Goal: Transaction & Acquisition: Purchase product/service

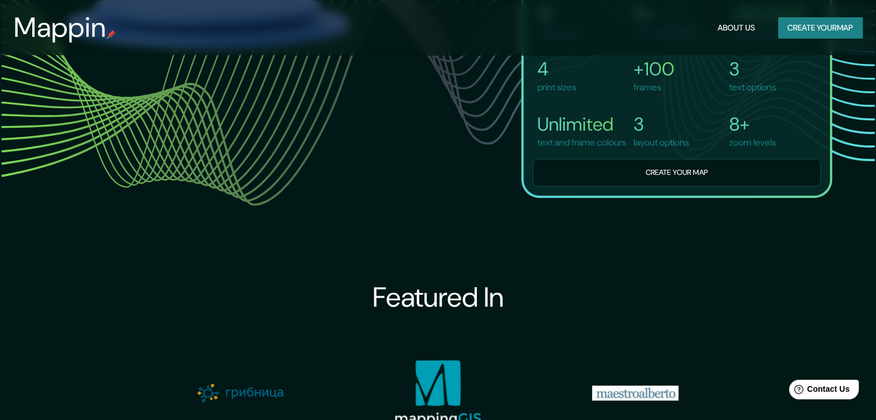
scroll to position [922, 0]
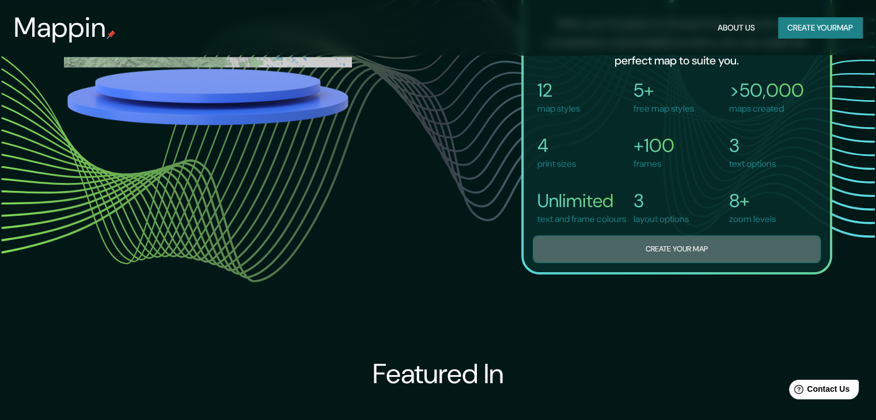
click at [638, 249] on button "Create your map" at bounding box center [677, 250] width 288 height 28
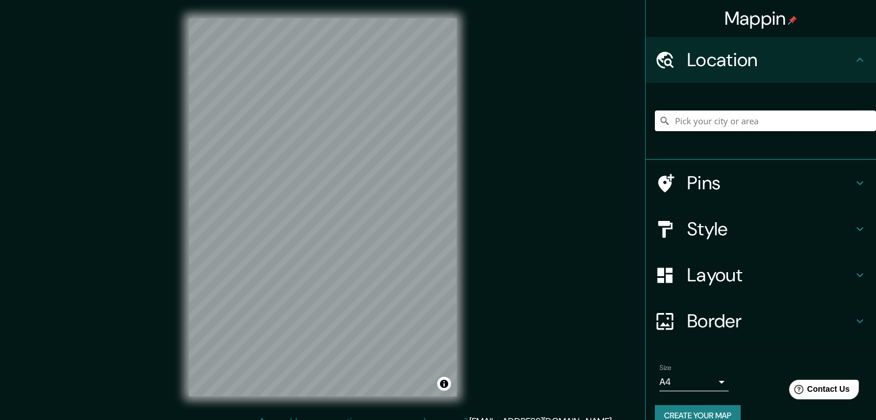
click at [704, 114] on input "Pick your city or area" at bounding box center [765, 121] width 221 height 21
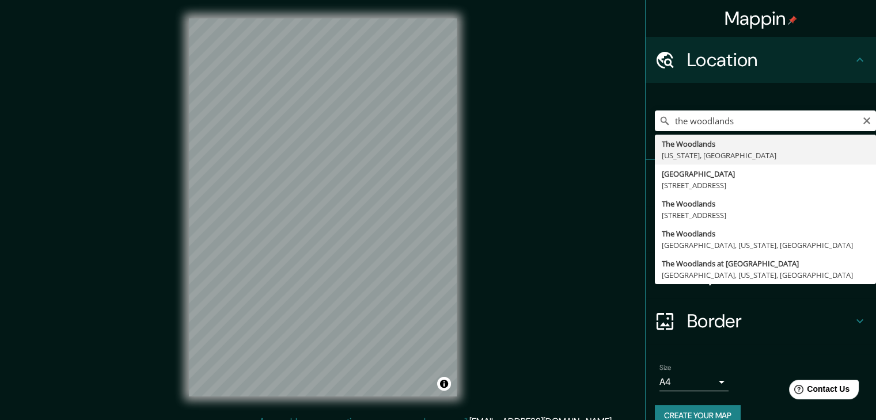
type input "The [GEOGRAPHIC_DATA], [US_STATE], [GEOGRAPHIC_DATA]"
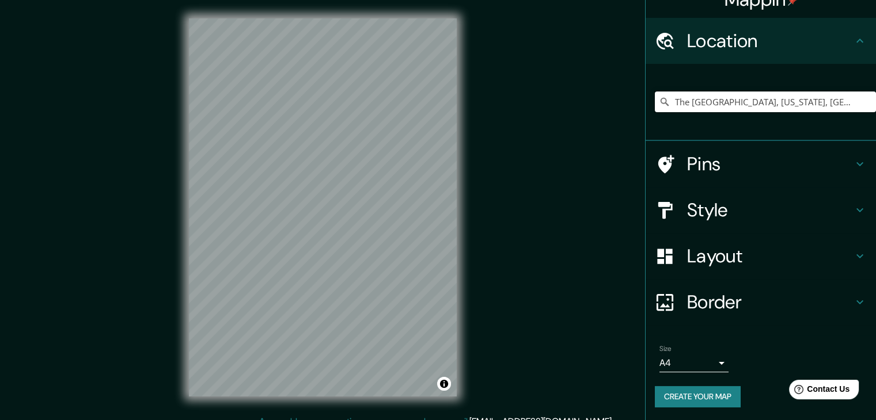
scroll to position [20, 0]
click at [746, 203] on h4 "Style" at bounding box center [770, 209] width 166 height 23
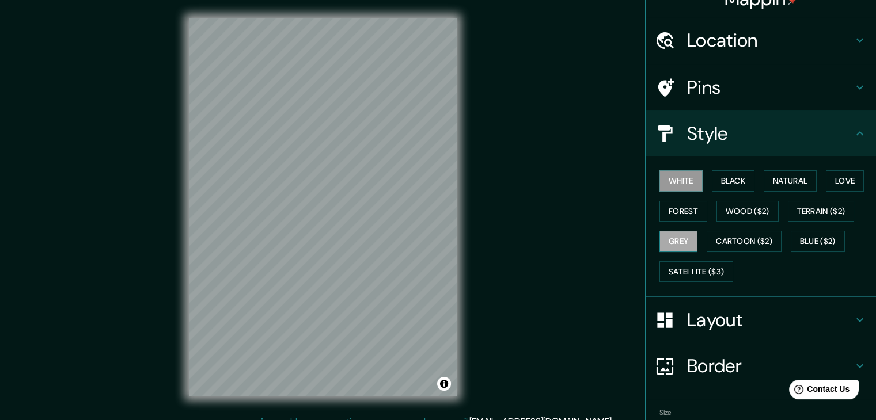
click at [677, 243] on button "Grey" at bounding box center [678, 241] width 38 height 21
click at [793, 176] on button "Natural" at bounding box center [790, 180] width 53 height 21
click at [735, 310] on h4 "Layout" at bounding box center [770, 320] width 166 height 23
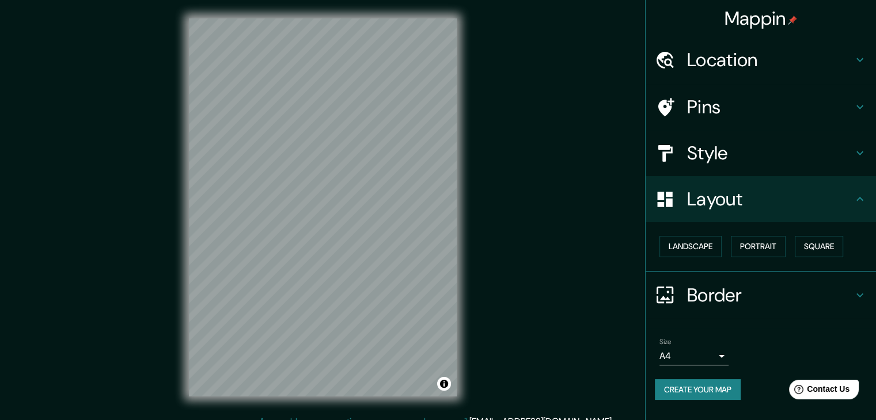
scroll to position [0, 0]
click at [703, 247] on button "Landscape" at bounding box center [690, 246] width 62 height 21
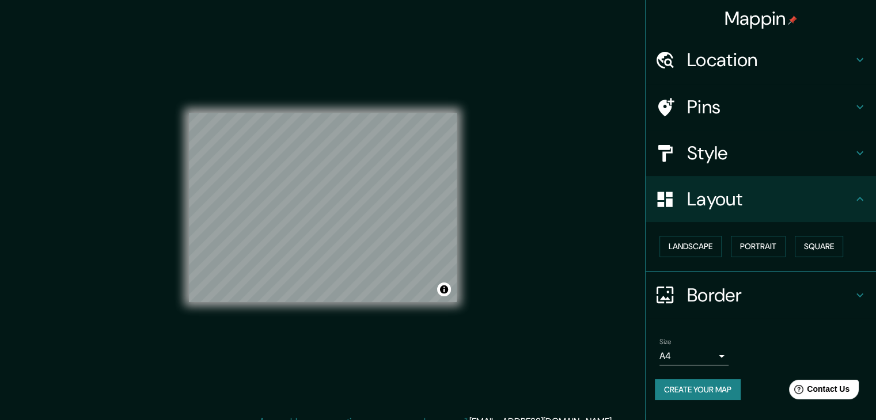
click at [691, 360] on body "Mappin Location [GEOGRAPHIC_DATA], [US_STATE], [GEOGRAPHIC_DATA] Pins Style Lay…" at bounding box center [438, 210] width 876 height 420
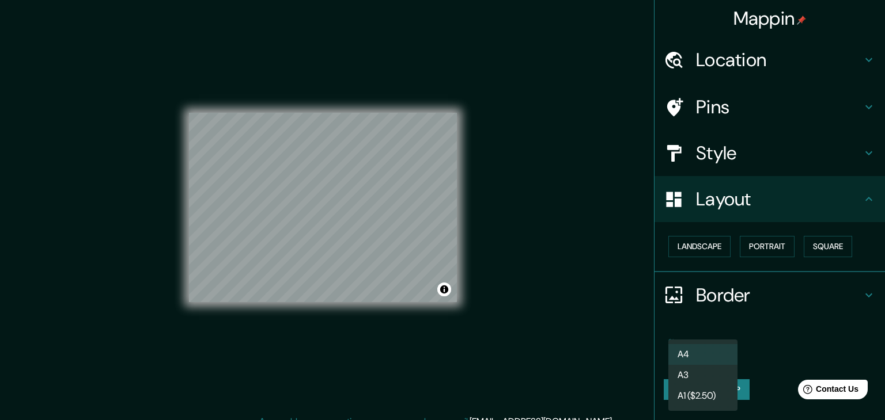
click at [703, 372] on li "A3" at bounding box center [702, 375] width 69 height 21
click at [711, 349] on body "Mappin Location [GEOGRAPHIC_DATA], [US_STATE], [GEOGRAPHIC_DATA] Pins Style Lay…" at bounding box center [442, 210] width 885 height 420
click at [706, 355] on li "A4" at bounding box center [702, 354] width 69 height 21
type input "single"
